Goal: Task Accomplishment & Management: Use online tool/utility

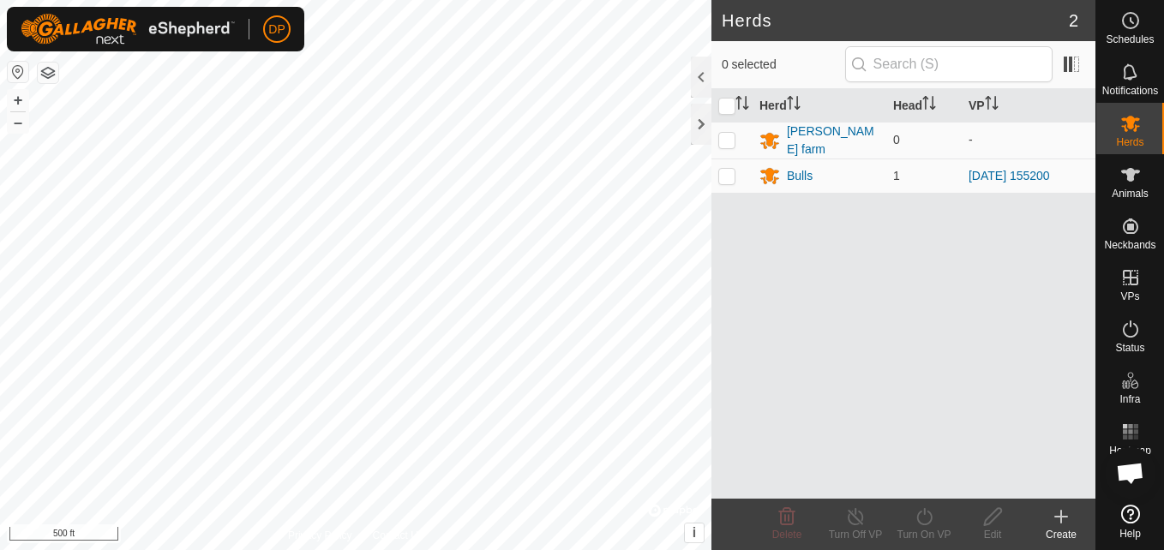
scroll to position [975, 0]
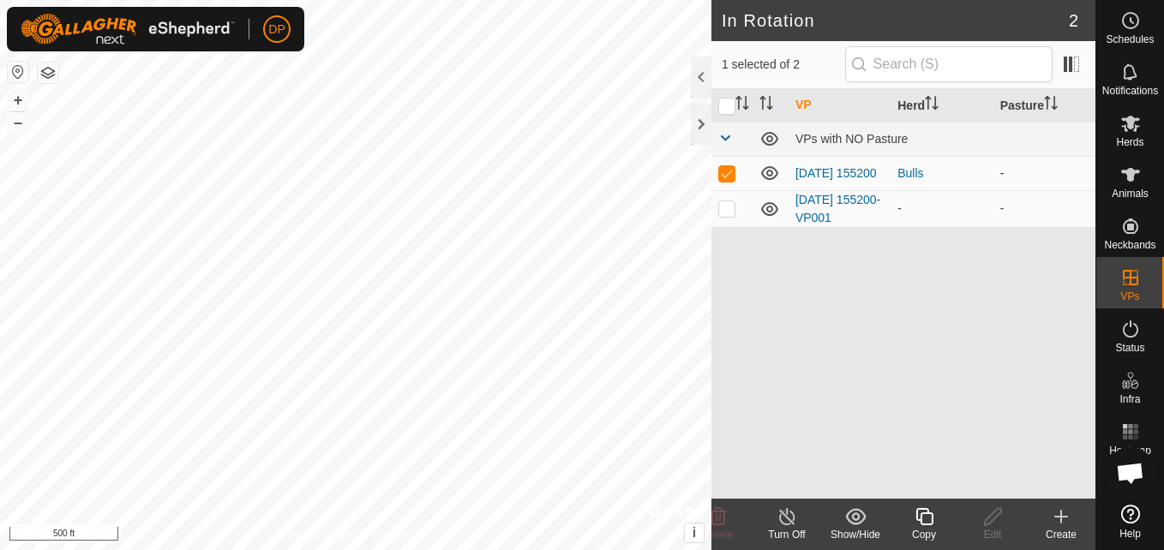
drag, startPoint x: 661, startPoint y: 505, endPoint x: 721, endPoint y: 169, distance: 341.2
click at [721, 169] on p-checkbox at bounding box center [726, 173] width 17 height 14
checkbox input "false"
